Goal: Task Accomplishment & Management: Manage account settings

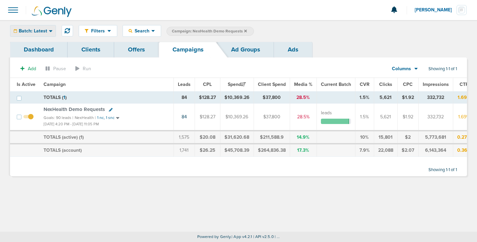
click at [29, 34] on div "Batch: Latest" at bounding box center [32, 30] width 45 height 11
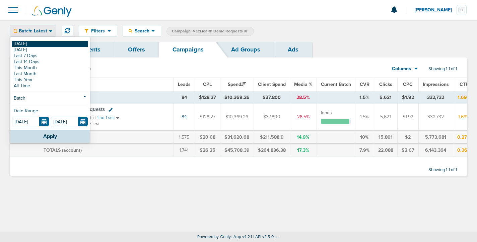
click at [30, 44] on link "[DATE]" at bounding box center [50, 44] width 76 height 6
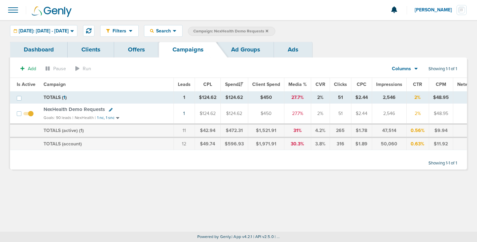
click at [268, 30] on icon at bounding box center [266, 30] width 3 height 3
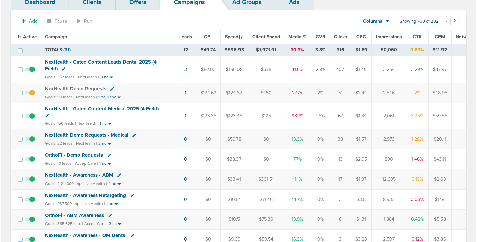
scroll to position [47, 0]
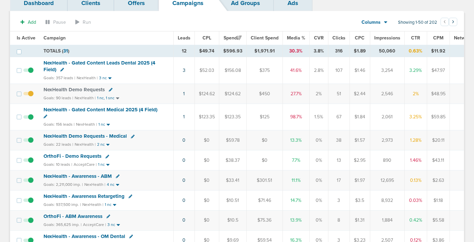
click at [44, 116] on icon at bounding box center [46, 117] width 4 height 4
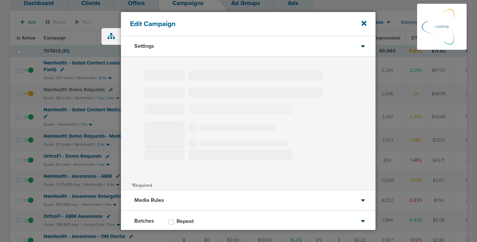
select select "1"
select select "2"
select select "4"
select select "6"
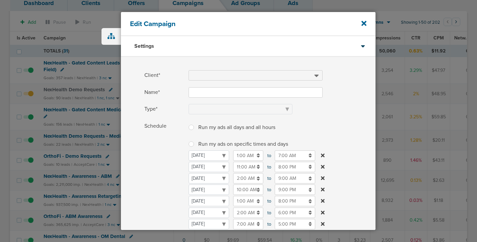
type input "NexHealth - Gated Content Medical 2025 (4 Field)"
select select "Leads"
radio input "true"
select select "readWrite"
checkbox input "true"
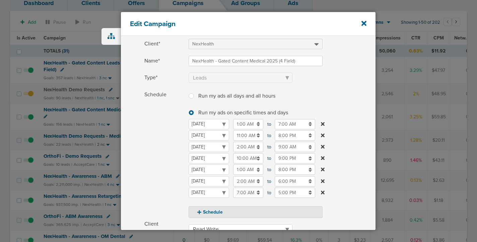
scroll to position [34, 0]
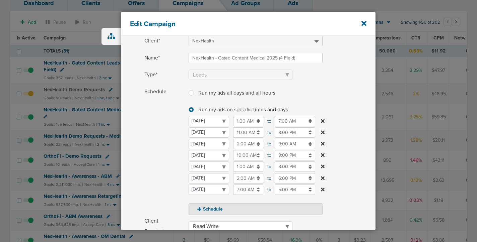
click at [283, 147] on input "9:00 AM" at bounding box center [294, 144] width 40 height 10
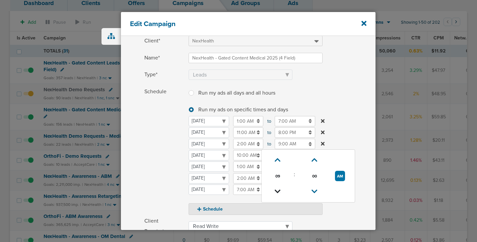
click at [279, 190] on icon at bounding box center [277, 192] width 6 height 4
type input "7:00 AM"
click at [170, 156] on span "Schedule" at bounding box center [164, 151] width 40 height 129
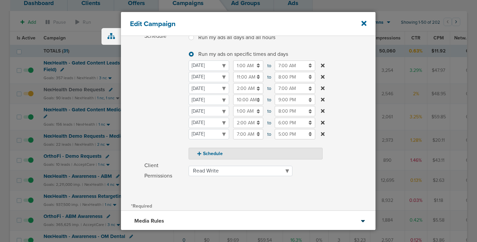
scroll to position [151, 0]
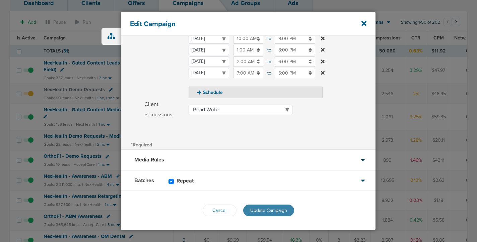
click at [262, 210] on span "Update Campaign" at bounding box center [268, 211] width 37 height 6
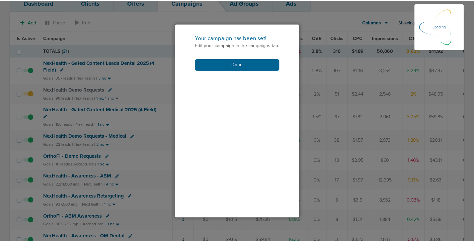
scroll to position [130, 0]
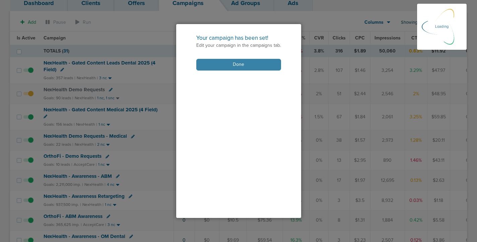
click at [256, 66] on button "Done" at bounding box center [238, 65] width 85 height 12
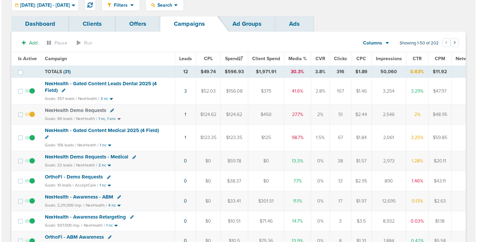
scroll to position [0, 0]
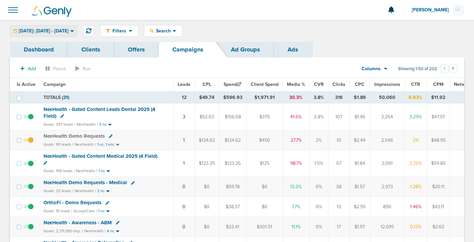
click at [62, 30] on span "[DATE]: [DATE] - [DATE]" at bounding box center [44, 31] width 50 height 5
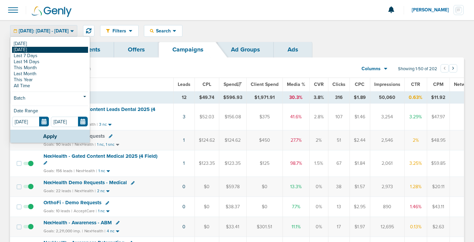
click at [59, 48] on link "[DATE]" at bounding box center [50, 50] width 76 height 6
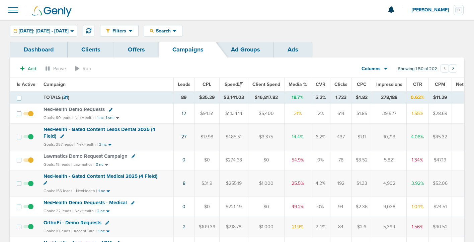
click at [183, 137] on link "27" at bounding box center [183, 137] width 5 height 6
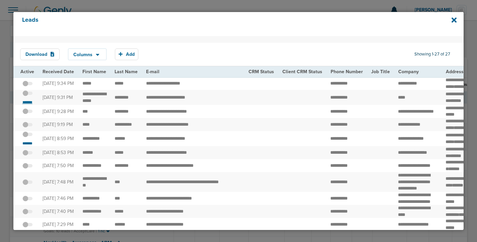
click at [29, 105] on small "*******" at bounding box center [27, 102] width 14 height 5
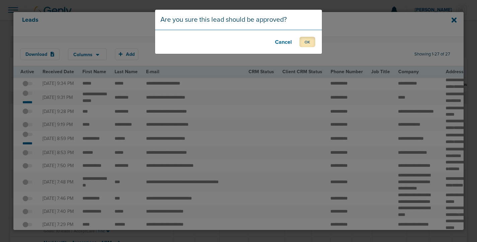
click at [306, 44] on button "OK" at bounding box center [307, 42] width 16 height 10
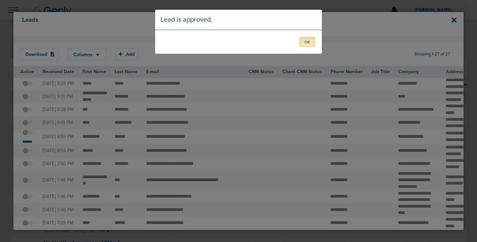
click at [302, 43] on button "OK" at bounding box center [307, 42] width 16 height 10
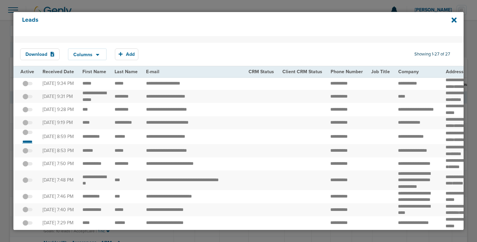
click at [25, 145] on small "*******" at bounding box center [27, 141] width 14 height 5
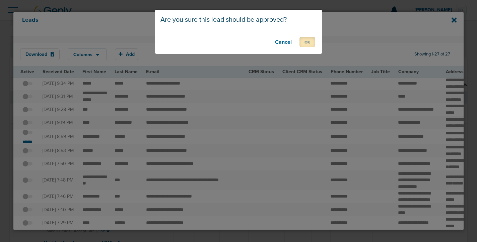
click at [309, 39] on button "OK" at bounding box center [307, 42] width 16 height 10
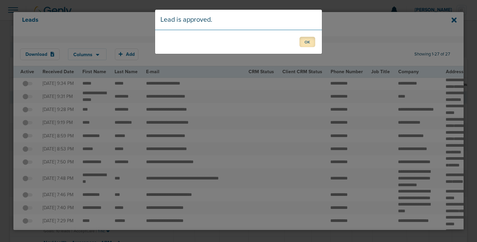
click at [306, 45] on button "OK" at bounding box center [307, 42] width 16 height 10
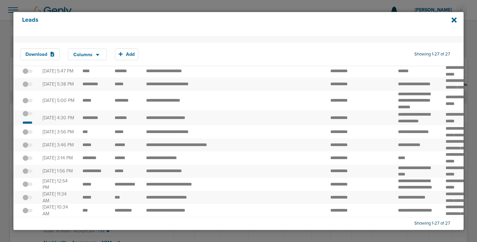
scroll to position [293, 0]
drag, startPoint x: 80, startPoint y: 114, endPoint x: 124, endPoint y: 113, distance: 43.5
click at [29, 117] on span at bounding box center [27, 117] width 10 height 0
click at [27, 115] on input "checkbox" at bounding box center [27, 115] width 0 height 0
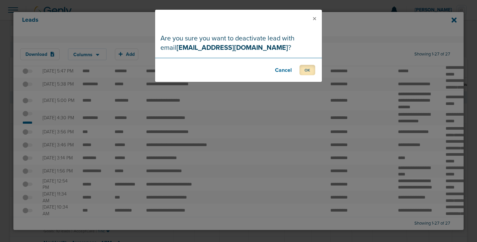
click at [307, 74] on button "OK" at bounding box center [307, 70] width 16 height 10
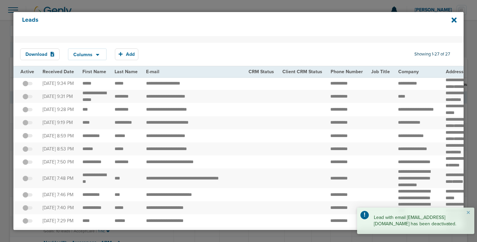
scroll to position [334, 0]
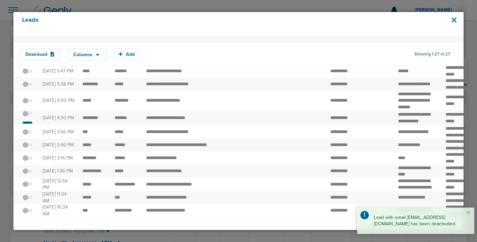
click at [451, 21] on icon at bounding box center [453, 19] width 5 height 7
click at [456, 22] on icon at bounding box center [453, 20] width 5 height 5
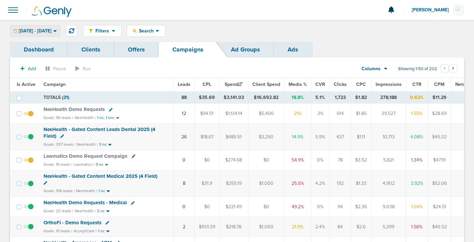
click at [52, 29] on span "[DATE] - [DATE]" at bounding box center [35, 31] width 33 height 5
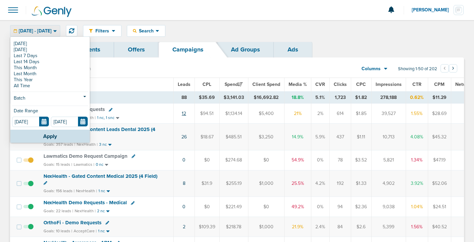
click at [182, 112] on link "12" at bounding box center [184, 114] width 4 height 6
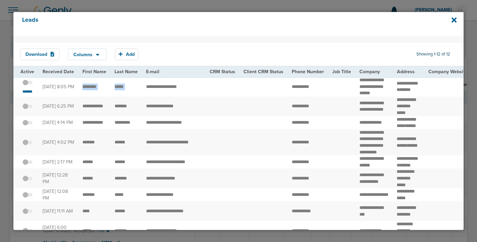
drag, startPoint x: 80, startPoint y: 90, endPoint x: 144, endPoint y: 87, distance: 63.7
copy tr "*****"
drag, startPoint x: 391, startPoint y: 84, endPoint x: 404, endPoint y: 100, distance: 20.0
click at [404, 97] on td "******* ******* *****" at bounding box center [407, 87] width 31 height 20
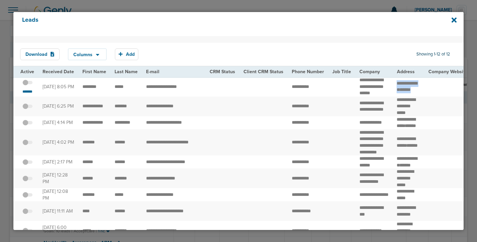
copy td "******* ******* *****"
click at [52, 57] on button "Download" at bounding box center [39, 55] width 39 height 12
click at [455, 20] on icon at bounding box center [453, 19] width 5 height 7
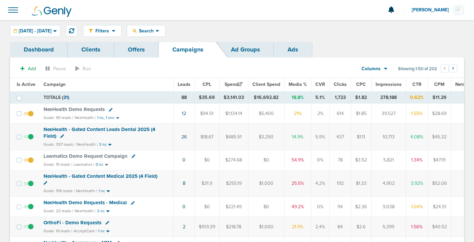
click at [10, 14] on span at bounding box center [13, 10] width 15 height 15
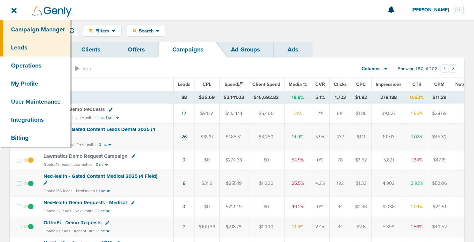
click at [16, 48] on link "Leads" at bounding box center [35, 47] width 70 height 18
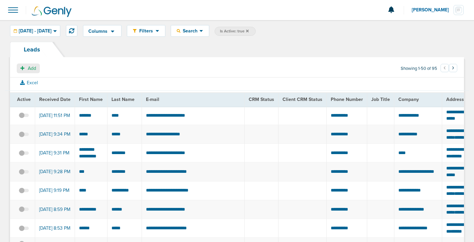
click at [25, 69] on button "Add" at bounding box center [28, 69] width 23 height 10
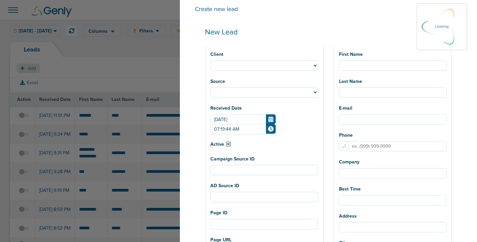
select select
click at [256, 64] on select "NexHealth Lawmatics AcceptCare DataDasher DeepScribe Zocdoc PatientPop Plug Ort…" at bounding box center [264, 66] width 108 height 10
select select "183"
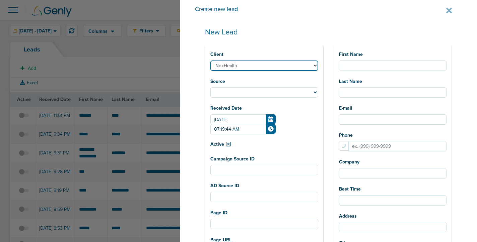
click at [235, 61] on select "NexHealth Lawmatics AcceptCare DataDasher DeepScribe Zocdoc PatientPop Plug Ort…" at bounding box center [264, 66] width 108 height 10
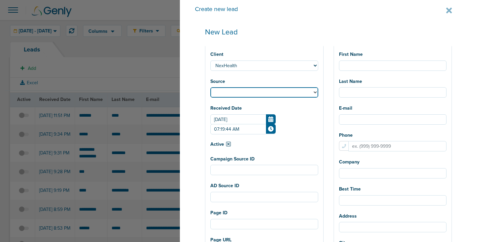
click at [250, 93] on select "Facebook Twitter Yahoo Gemini Google AdWords Outbrain Taboola Pinterest" at bounding box center [264, 92] width 108 height 10
select select "fb"
click at [235, 88] on select "Facebook Twitter Yahoo Gemini Google AdWords Outbrain Taboola Pinterest" at bounding box center [264, 92] width 108 height 10
click at [275, 120] on input "Aug 27, 2025" at bounding box center [242, 119] width 65 height 10
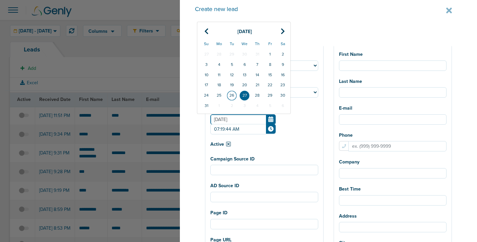
click at [238, 97] on td "26" at bounding box center [231, 95] width 13 height 10
type input "Aug 26, 2025"
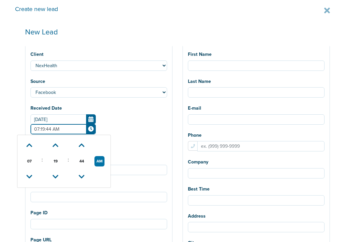
click at [96, 124] on input "07:19:44 AM" at bounding box center [62, 129] width 65 height 10
click at [104, 156] on button "AM" at bounding box center [99, 161] width 10 height 10
click at [32, 144] on icon at bounding box center [29, 146] width 6 height 4
click at [59, 175] on icon at bounding box center [56, 177] width 6 height 4
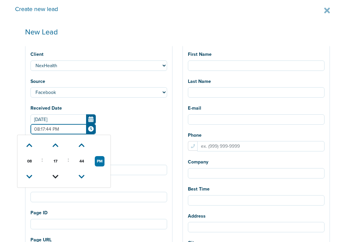
click at [59, 175] on icon at bounding box center [56, 177] width 6 height 4
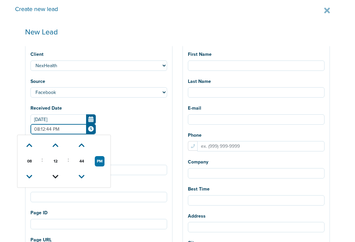
click at [59, 175] on icon at bounding box center [56, 177] width 6 height 4
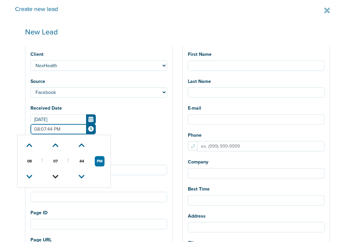
click at [59, 175] on icon at bounding box center [56, 177] width 6 height 4
click at [85, 144] on icon at bounding box center [82, 146] width 6 height 4
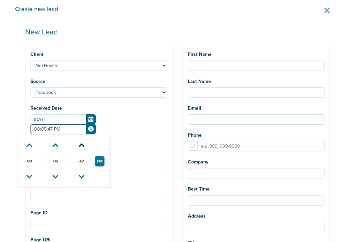
click at [85, 144] on icon at bounding box center [82, 146] width 6 height 4
type input "08:05:49 PM"
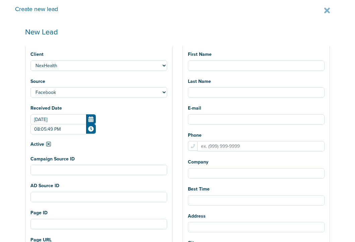
click at [63, 139] on div "Active Please select received date for this lead." at bounding box center [98, 143] width 137 height 9
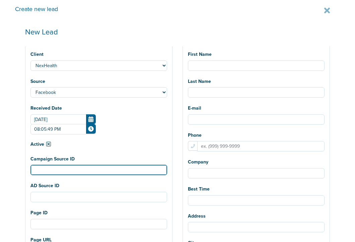
click at [66, 165] on input "Campaign Source ID" at bounding box center [98, 170] width 137 height 10
paste input "120232485872620190"
type input "120232485872620190"
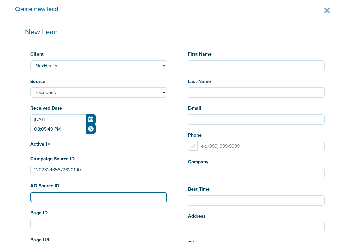
click at [59, 192] on input "AD Source ID" at bounding box center [98, 197] width 137 height 10
paste input "120232485872650190"
type input "120232485872650190"
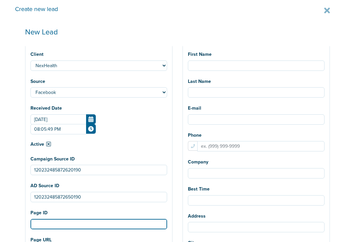
click at [69, 219] on input "Page ID" at bounding box center [98, 224] width 137 height 10
paste input "1500768340931079"
type input "1500768340931079"
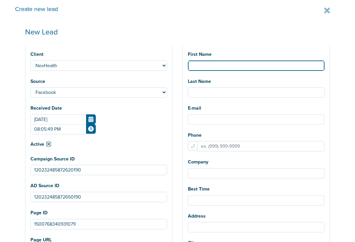
click at [207, 68] on input "First Name" at bounding box center [256, 66] width 137 height 10
paste input "Jennifer"
type input "Jennifer"
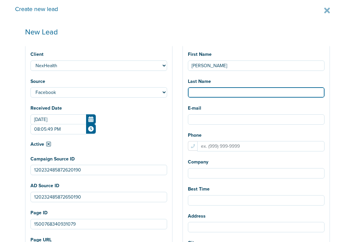
click at [206, 94] on input "Last Name" at bounding box center [256, 92] width 137 height 10
paste input "Terry"
type input "Terry"
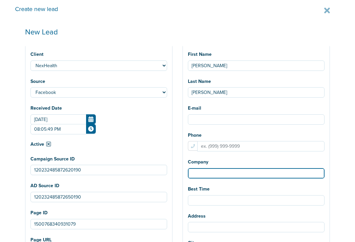
click at [197, 172] on input "Company" at bounding box center [256, 173] width 137 height 10
paste input "Barrett Dental"
type input "Barrett Dental"
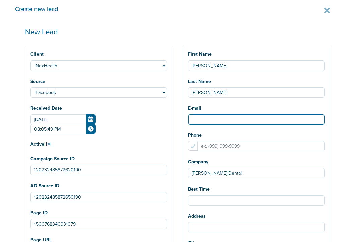
click at [201, 118] on input "E-mail" at bounding box center [256, 119] width 137 height 10
paste input "jenniterry@aol.com"
type input "jenniterry@aol.com"
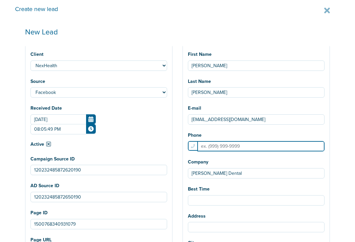
click at [209, 148] on input "Phone" at bounding box center [260, 146] width 127 height 10
paste input "2564764452"
type input "2564764452"
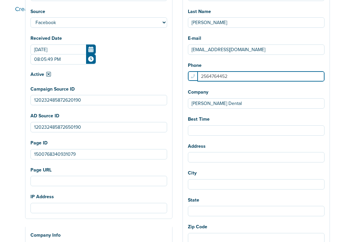
scroll to position [81, 0]
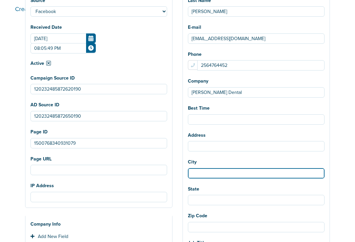
click at [197, 172] on input "City" at bounding box center [256, 173] width 137 height 10
paste input "Decatur"
type input "Decatur"
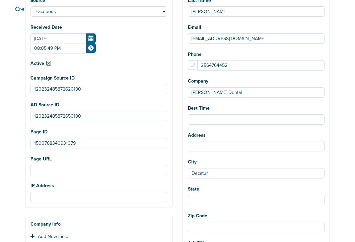
click at [196, 196] on div "State" at bounding box center [256, 195] width 137 height 22
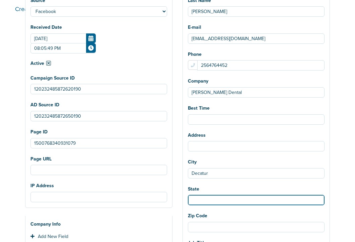
click at [196, 205] on input "State" at bounding box center [256, 200] width 137 height 10
type input "Alabama"
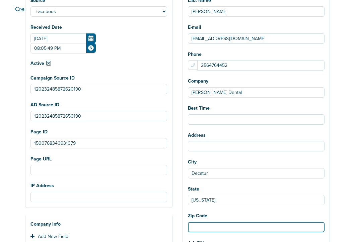
click at [197, 228] on input "Zip Code" at bounding box center [256, 227] width 137 height 10
paste input "35601"
type input "35601"
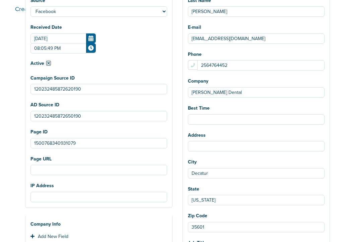
click at [347, 181] on div "Create new lead New Lead Client NexHealth Lawmatics AcceptCare DataDasher DeepS…" at bounding box center [177, 121] width 355 height 242
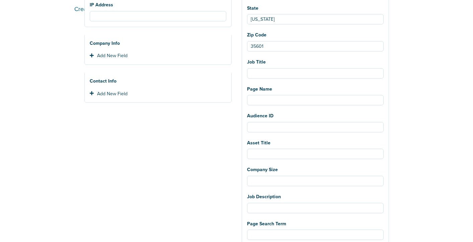
scroll to position [455, 0]
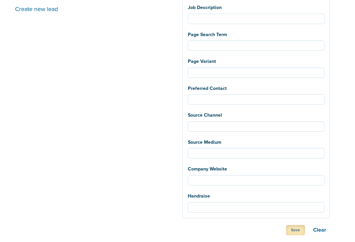
click at [292, 229] on button "Save" at bounding box center [295, 230] width 19 height 10
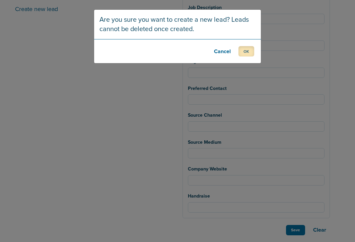
click at [246, 51] on button "OK" at bounding box center [246, 51] width 16 height 10
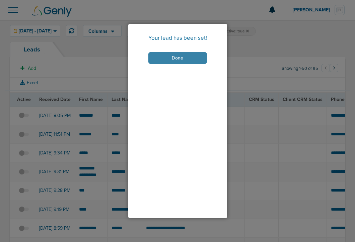
click at [169, 57] on button "Done" at bounding box center [177, 58] width 59 height 12
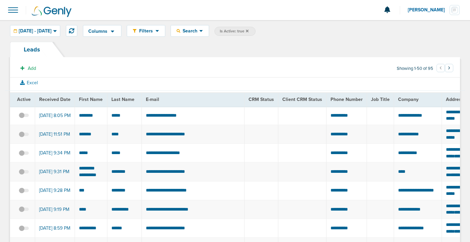
click at [14, 9] on span at bounding box center [13, 10] width 15 height 15
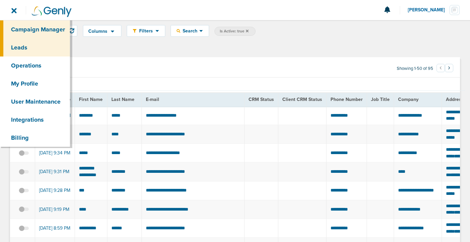
click at [23, 32] on link "Campaign Manager" at bounding box center [35, 29] width 70 height 18
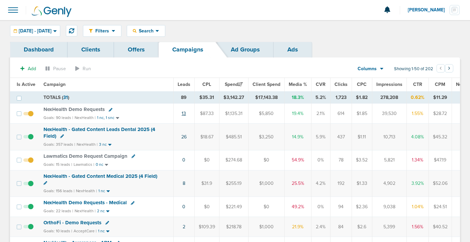
click at [184, 113] on link "13" at bounding box center [184, 114] width 4 height 6
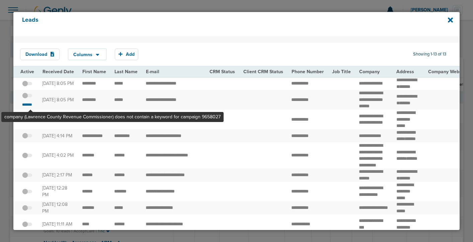
click at [30, 99] on span at bounding box center [27, 99] width 10 height 0
click at [27, 97] on input "checkbox" at bounding box center [27, 97] width 0 height 0
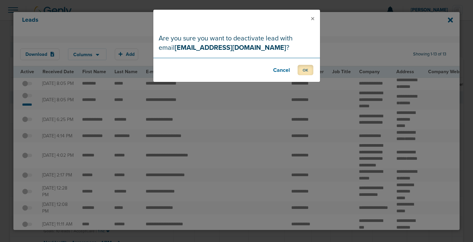
click at [306, 66] on button "OK" at bounding box center [306, 70] width 16 height 10
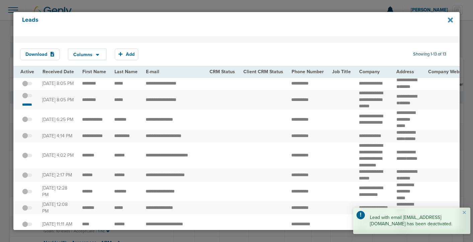
click at [452, 19] on icon at bounding box center [450, 19] width 5 height 7
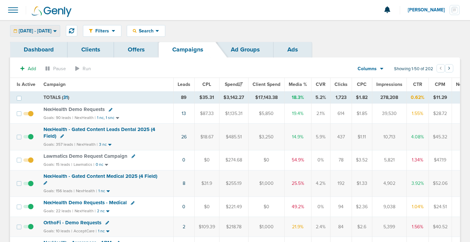
click at [48, 29] on span "08.26.2025 - 08.26.2025" at bounding box center [35, 31] width 33 height 5
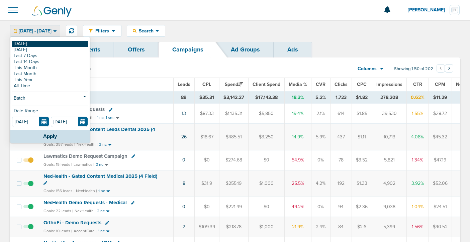
click at [44, 46] on link "[DATE]" at bounding box center [50, 44] width 76 height 6
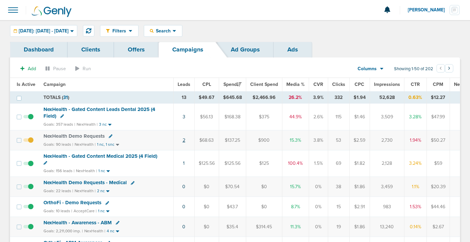
click at [183, 141] on link "2" at bounding box center [184, 141] width 3 height 6
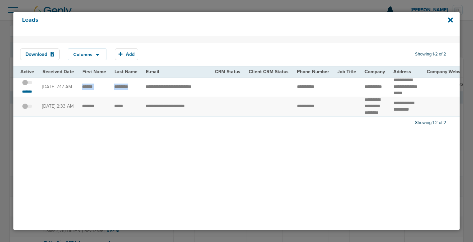
drag, startPoint x: 82, startPoint y: 90, endPoint x: 130, endPoint y: 93, distance: 48.0
click at [161, 92] on td "**********" at bounding box center [176, 87] width 69 height 20
drag, startPoint x: 408, startPoint y: 93, endPoint x: 387, endPoint y: 80, distance: 24.9
click at [389, 80] on td "**********" at bounding box center [405, 87] width 33 height 20
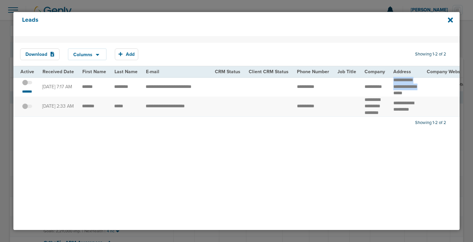
copy td "**********"
click at [30, 86] on span at bounding box center [27, 86] width 10 height 0
click at [27, 84] on input "checkbox" at bounding box center [27, 84] width 0 height 0
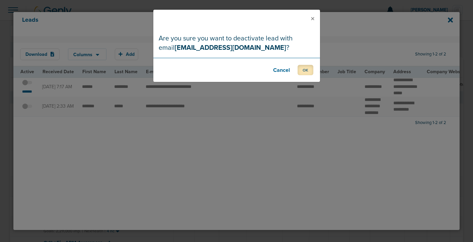
click at [307, 70] on button "OK" at bounding box center [306, 70] width 16 height 10
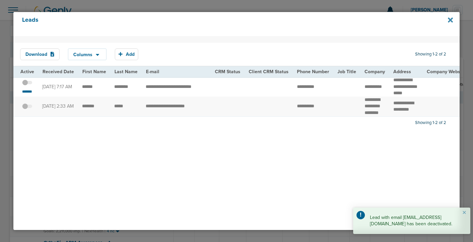
click at [452, 18] on icon at bounding box center [450, 20] width 5 height 5
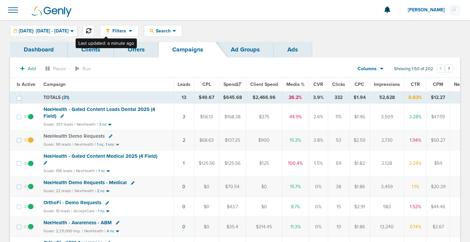
click at [94, 29] on button at bounding box center [88, 30] width 11 height 11
click at [45, 162] on icon at bounding box center [46, 163] width 4 height 4
select select
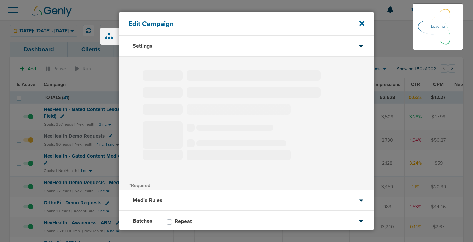
type input "NexHealth - Gated Content Medical 2025 (4 Field)"
select select "Leads"
radio input "true"
select select "readWrite"
checkbox input "true"
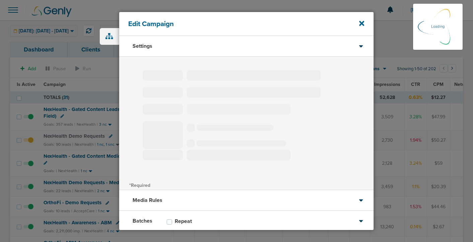
select select "1"
select select "2"
select select "4"
select select "6"
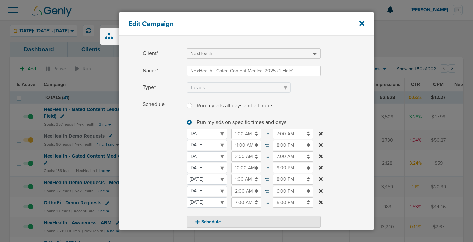
scroll to position [41, 0]
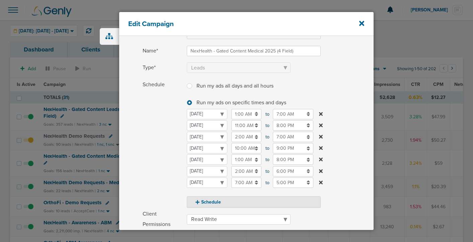
click at [278, 159] on input "8:00 PM" at bounding box center [293, 160] width 40 height 10
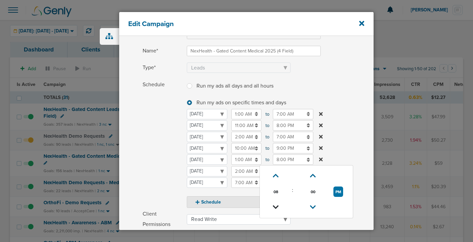
click at [275, 206] on icon at bounding box center [276, 207] width 6 height 4
click at [337, 192] on button "PM" at bounding box center [338, 192] width 10 height 10
type input "7:00 AM"
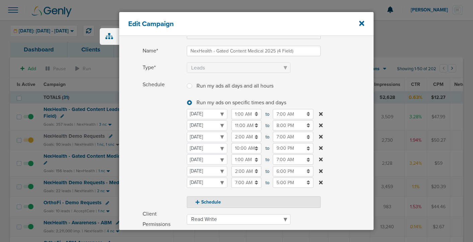
click at [162, 159] on span "Schedule" at bounding box center [163, 144] width 40 height 129
click at [200, 201] on button "Schedule" at bounding box center [254, 202] width 134 height 12
select select "3"
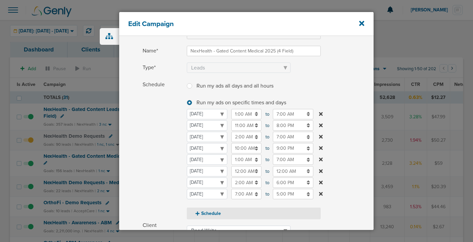
click at [205, 214] on button "Schedule" at bounding box center [254, 214] width 134 height 12
select select "5"
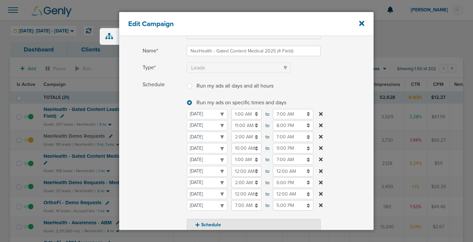
click at [201, 196] on select "Monday Tuesday Wednesday Thursday Friday Saturday Sunday" at bounding box center [207, 194] width 40 height 10
select select "2"
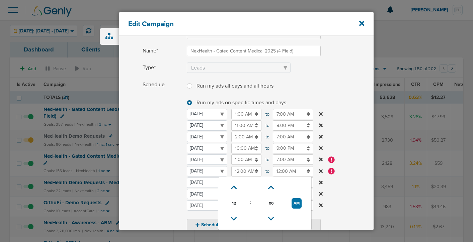
click at [239, 174] on input "12:00 AM" at bounding box center [246, 171] width 30 height 10
click at [233, 220] on icon at bounding box center [234, 219] width 6 height 4
click at [295, 203] on button "PM" at bounding box center [297, 203] width 10 height 10
type input "10:00 AM"
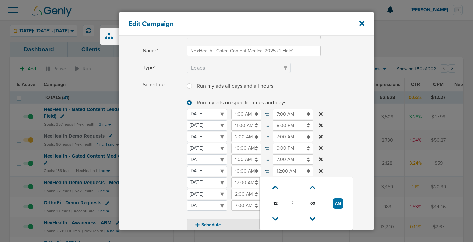
click at [279, 172] on input "12:00 AM" at bounding box center [293, 171] width 40 height 10
click at [275, 217] on icon at bounding box center [275, 219] width 6 height 4
click at [275, 217] on icon at bounding box center [276, 219] width 6 height 4
type input "10:00 PM"
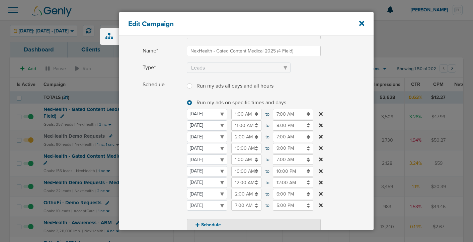
click at [360, 163] on label "Schedule Run my ads all days and all hours Run my ads all days and all hours Ru…" at bounding box center [258, 156] width 231 height 152
click at [238, 183] on input "12:00 AM" at bounding box center [246, 183] width 30 height 10
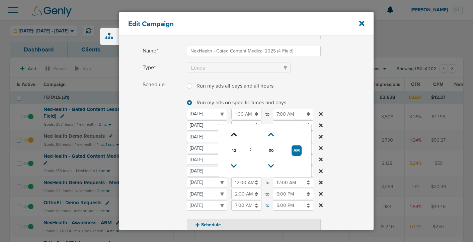
click at [235, 135] on icon at bounding box center [234, 135] width 6 height 4
type input "1:00 AM"
click at [274, 183] on input "12:00 AM" at bounding box center [293, 183] width 40 height 10
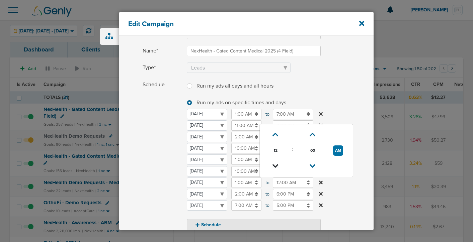
click at [276, 168] on icon at bounding box center [275, 166] width 6 height 4
type input "11:00 PM"
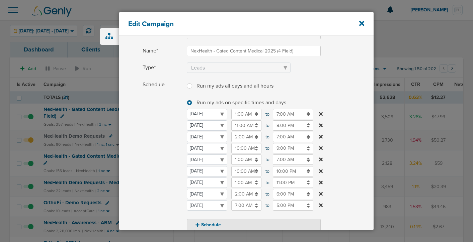
click at [144, 164] on span "Schedule" at bounding box center [163, 156] width 40 height 152
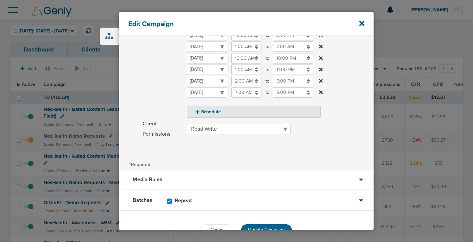
scroll to position [174, 0]
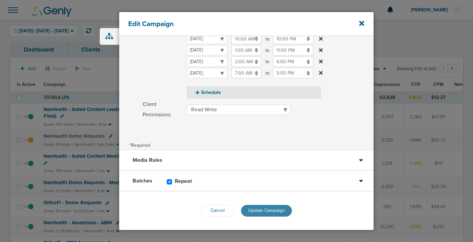
click at [263, 216] on button "Update Campaign" at bounding box center [266, 211] width 51 height 12
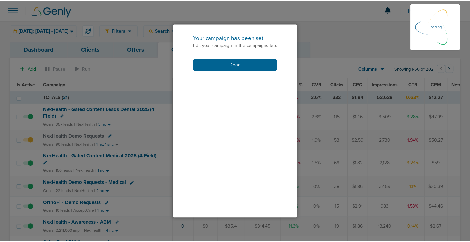
scroll to position [153, 0]
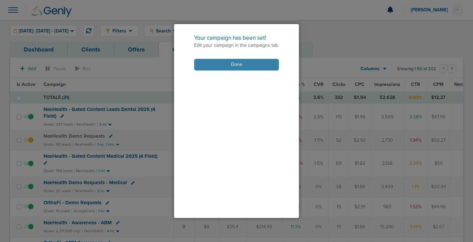
click at [232, 65] on button "Done" at bounding box center [236, 65] width 85 height 12
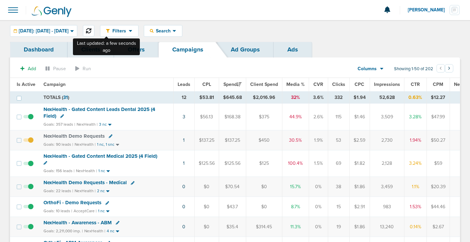
click at [94, 30] on button at bounding box center [88, 30] width 11 height 11
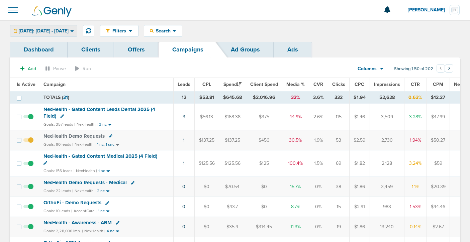
click at [69, 31] on span "[DATE]: [DATE] - [DATE]" at bounding box center [44, 31] width 50 height 5
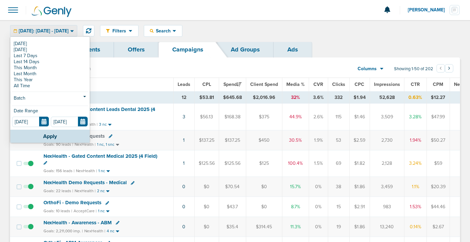
click at [69, 31] on span "[DATE]: [DATE] - [DATE]" at bounding box center [44, 31] width 50 height 5
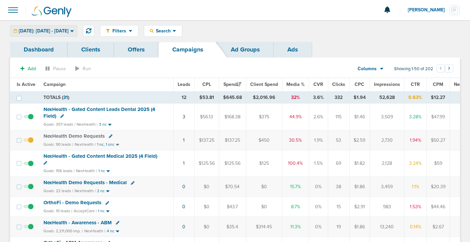
click at [69, 31] on span "[DATE]: [DATE] - [DATE]" at bounding box center [44, 31] width 50 height 5
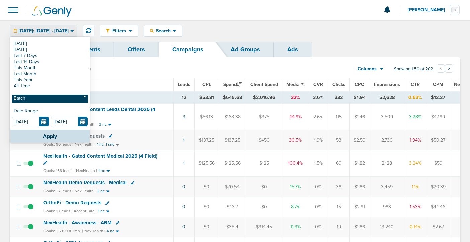
click at [54, 98] on link "Batch" at bounding box center [50, 99] width 76 height 8
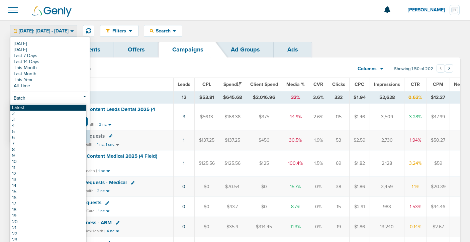
click at [48, 106] on link "Latest" at bounding box center [48, 108] width 76 height 6
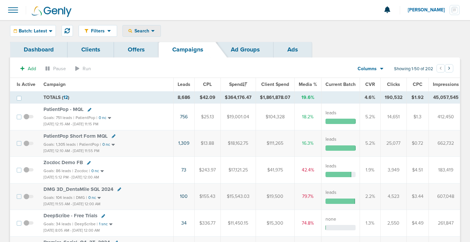
click at [134, 32] on span "Search" at bounding box center [141, 31] width 19 height 6
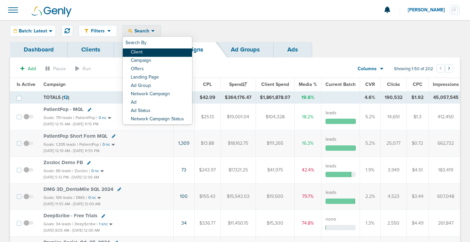
click at [138, 52] on link "Client" at bounding box center [157, 53] width 69 height 8
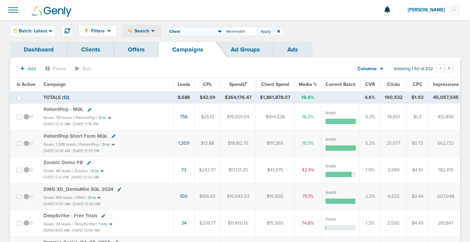
type input "NexHealth"
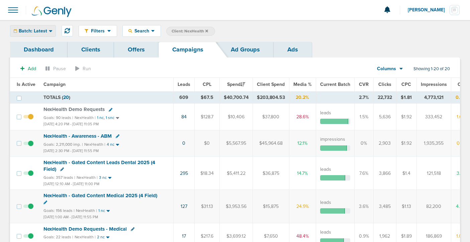
click at [43, 29] on span "Batch: Latest" at bounding box center [33, 31] width 28 height 5
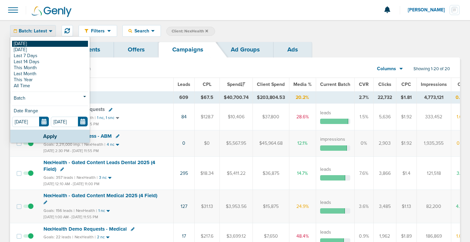
click at [40, 41] on link "[DATE]" at bounding box center [50, 44] width 76 height 6
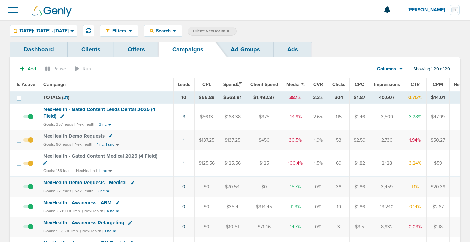
click at [230, 32] on icon at bounding box center [228, 31] width 3 height 4
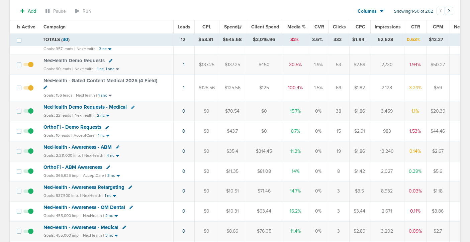
scroll to position [88, 0]
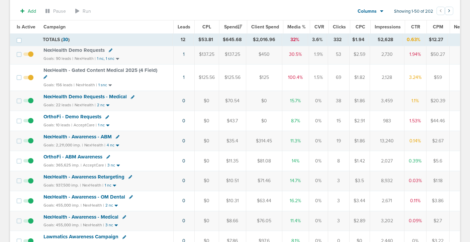
click at [84, 117] on span "OrthoFi - Demo Requests" at bounding box center [73, 117] width 58 height 6
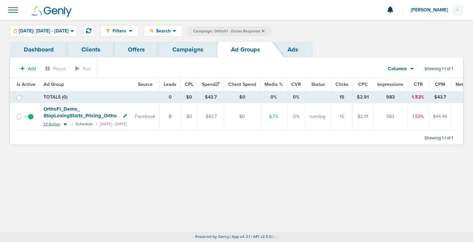
click at [64, 125] on icon at bounding box center [65, 124] width 7 height 6
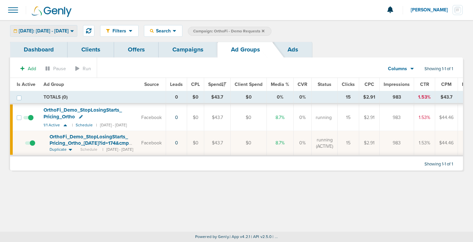
click at [55, 33] on span "[DATE]: [DATE] - [DATE]" at bounding box center [44, 31] width 50 height 5
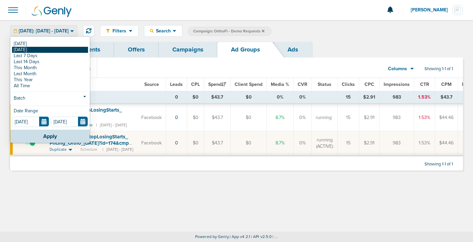
click at [55, 50] on link "[DATE]" at bounding box center [50, 50] width 76 height 6
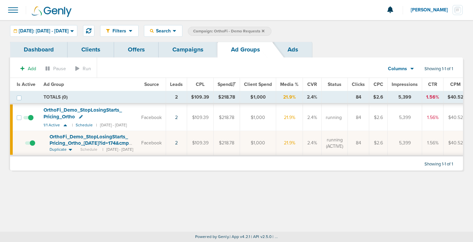
click at [82, 144] on span "OrthoFi_ Demo_ StopLosingStarts_ Pricing_ Ortho_ 08.20.25?id=174&cmp_ id=9658101" at bounding box center [91, 143] width 82 height 19
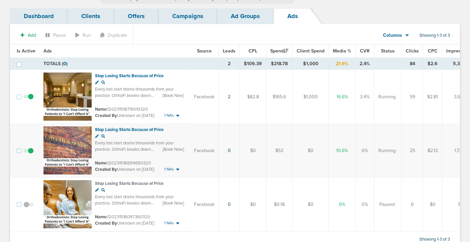
scroll to position [44, 0]
click at [30, 155] on span at bounding box center [28, 155] width 10 height 0
click at [28, 153] on input "checkbox" at bounding box center [28, 153] width 0 height 0
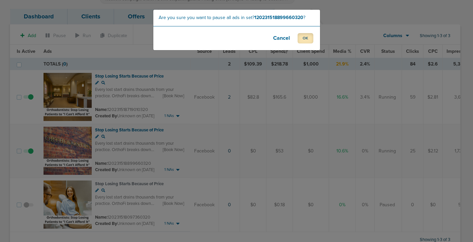
click at [302, 39] on button "OK" at bounding box center [306, 38] width 16 height 10
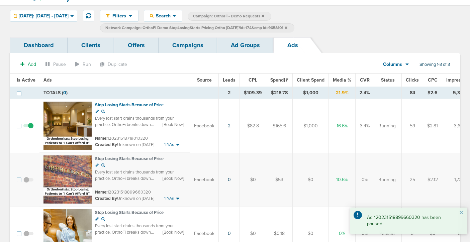
scroll to position [0, 0]
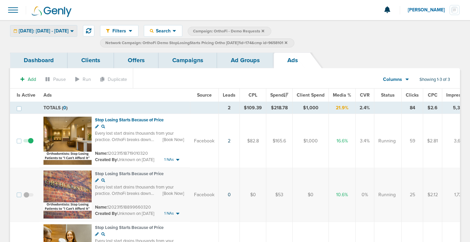
click at [69, 30] on span "[DATE]: [DATE] - [DATE]" at bounding box center [44, 31] width 50 height 5
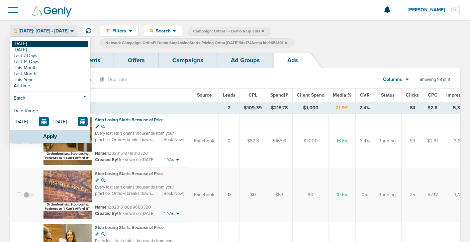
click at [67, 41] on link "[DATE]" at bounding box center [50, 44] width 76 height 6
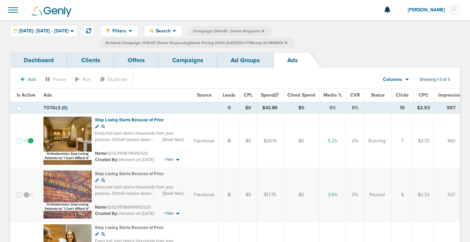
click at [181, 63] on link "Campaigns" at bounding box center [188, 61] width 59 height 16
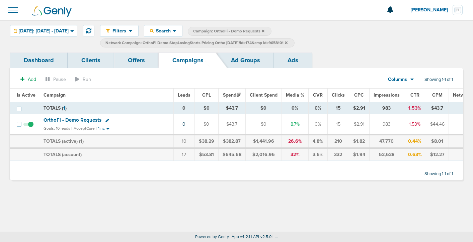
click at [287, 43] on icon at bounding box center [286, 42] width 3 height 3
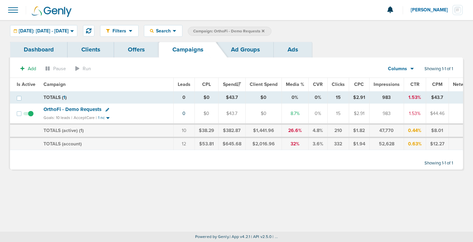
click at [264, 30] on icon at bounding box center [263, 30] width 3 height 3
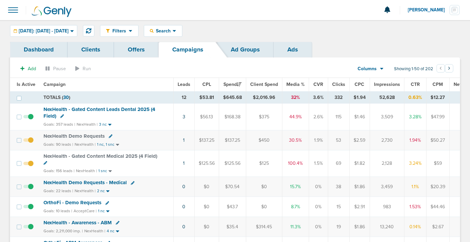
click at [56, 135] on span "NexHealth Demo Requests" at bounding box center [74, 136] width 61 height 6
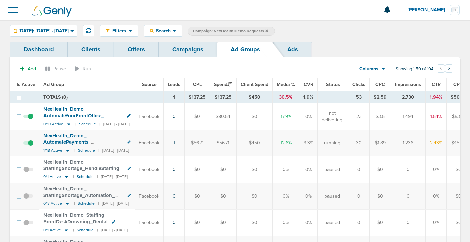
click at [175, 52] on link "Campaigns" at bounding box center [188, 50] width 59 height 16
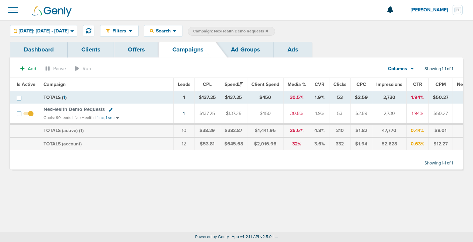
click at [268, 30] on icon at bounding box center [266, 31] width 3 height 4
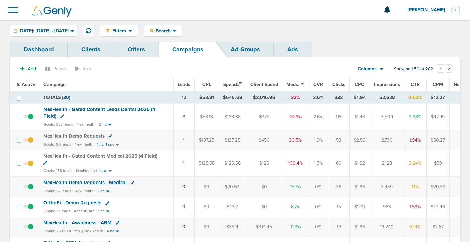
click at [131, 182] on icon at bounding box center [133, 183] width 4 height 4
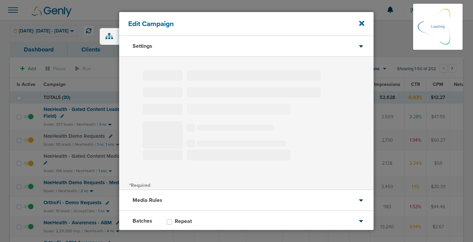
type input "NexHealth Demo Requests - Medical"
select select "Leads"
radio input "true"
select select "readOnly"
select select "1"
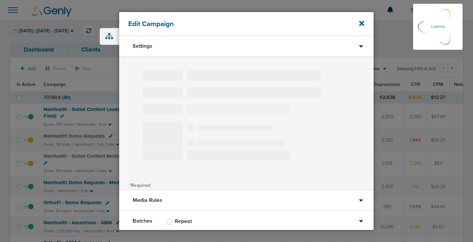
select select "2"
select select "3"
select select "4"
select select "6"
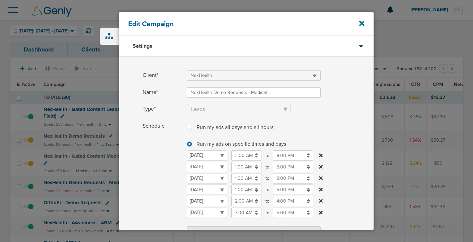
scroll to position [140, 0]
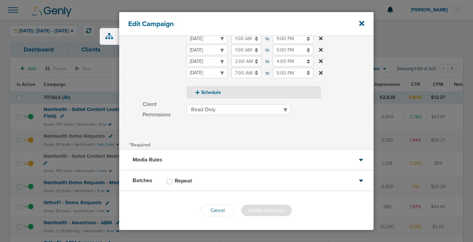
click at [210, 180] on div "Batches Repeat" at bounding box center [246, 181] width 254 height 21
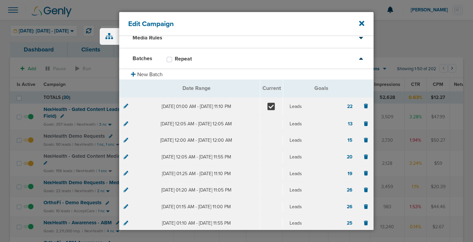
scroll to position [0, 0]
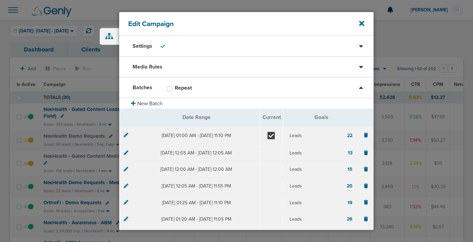
click at [127, 135] on icon at bounding box center [125, 135] width 5 height 5
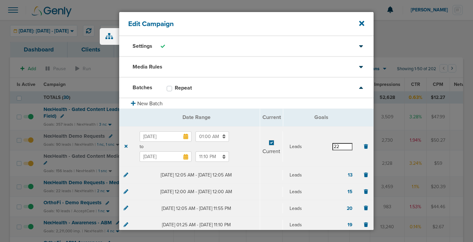
click at [338, 147] on input "22" at bounding box center [342, 146] width 20 height 7
type input "25"
click at [319, 142] on div "Leads 25" at bounding box center [321, 146] width 76 height 17
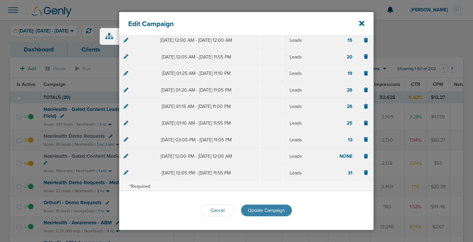
click at [263, 215] on button "Update Campaign" at bounding box center [266, 211] width 51 height 12
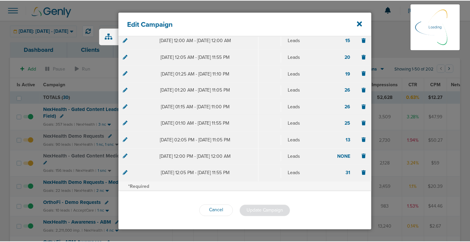
scroll to position [129, 0]
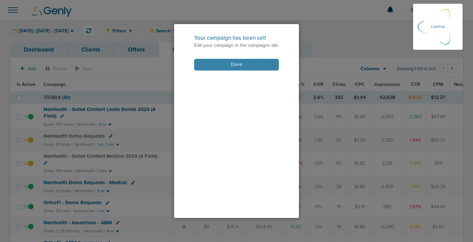
click at [218, 69] on button "Done" at bounding box center [236, 65] width 85 height 12
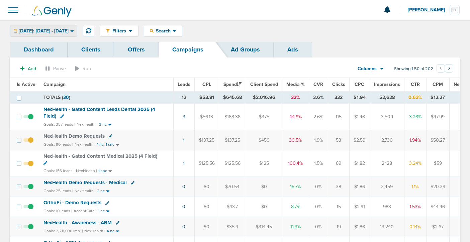
click at [18, 30] on div "[DATE]: [DATE] - [DATE]" at bounding box center [43, 30] width 67 height 11
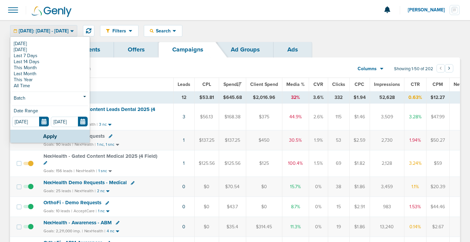
click at [18, 30] on div "[DATE]: [DATE] - [DATE]" at bounding box center [43, 30] width 67 height 11
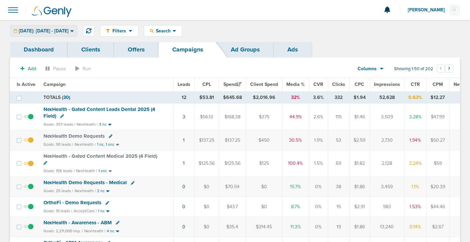
click at [18, 30] on div "[DATE]: [DATE] - [DATE]" at bounding box center [43, 30] width 67 height 11
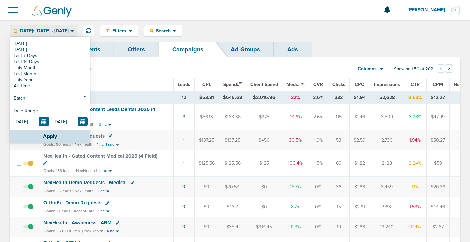
click at [224, 30] on div "Filters Active Only Settings Status Active Inactive Objectives MQL SQL Traffic …" at bounding box center [280, 31] width 360 height 12
